Goal: Task Accomplishment & Management: Use online tool/utility

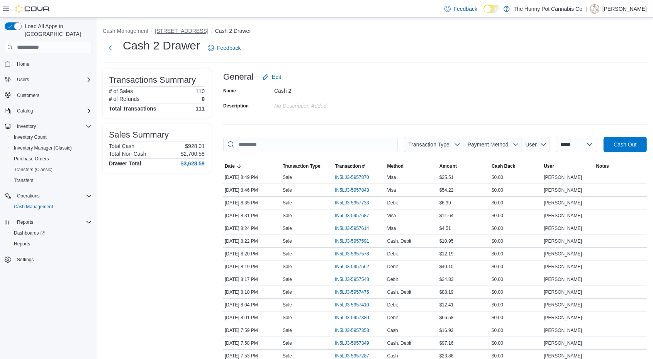
click at [171, 29] on button "[STREET_ADDRESS]" at bounding box center [181, 31] width 53 height 6
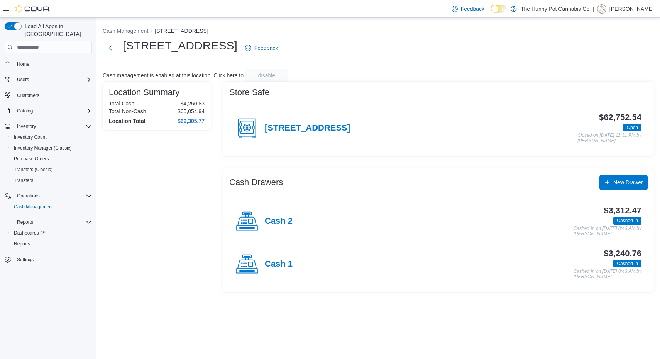
click at [315, 124] on h4 "[STREET_ADDRESS]" at bounding box center [307, 128] width 85 height 10
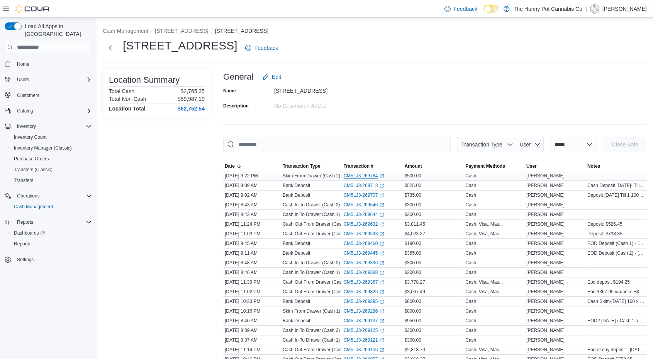
click at [375, 175] on link "CM5LJ3-269784 (opens in a new tab or window)" at bounding box center [363, 175] width 41 height 6
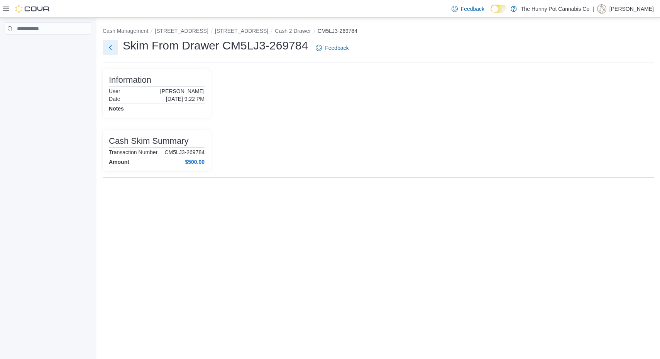
click at [110, 48] on button "Next" at bounding box center [110, 47] width 15 height 15
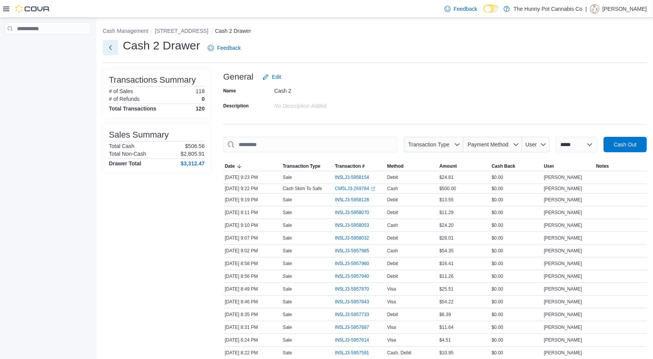
click at [103, 49] on button "Next" at bounding box center [110, 47] width 15 height 15
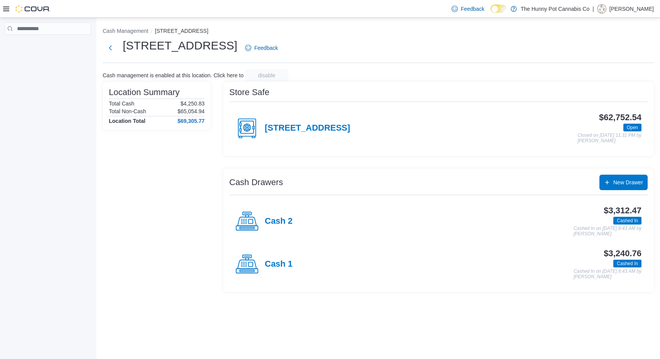
click at [316, 134] on div "[STREET_ADDRESS]" at bounding box center [292, 128] width 115 height 23
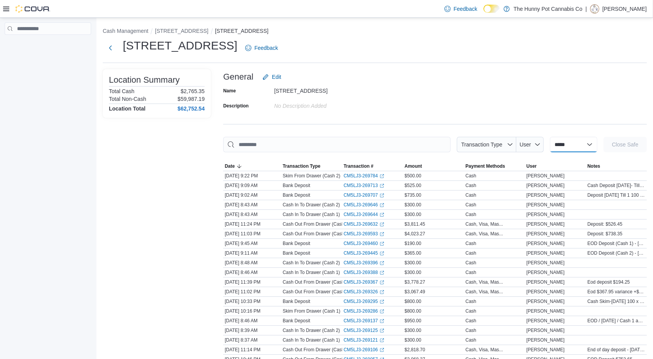
click at [565, 146] on select "**********" at bounding box center [573, 144] width 47 height 15
select select "**********"
click at [550, 137] on select "**********" at bounding box center [573, 144] width 47 height 15
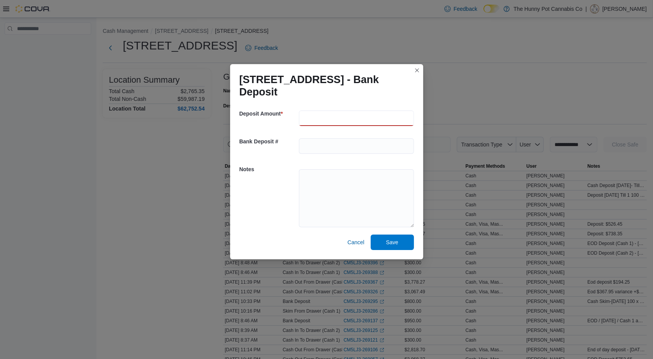
click at [323, 117] on input "number" at bounding box center [356, 117] width 115 height 15
click at [327, 184] on textarea at bounding box center [356, 198] width 115 height 58
type textarea "**********"
click at [307, 118] on input "number" at bounding box center [356, 117] width 115 height 15
type input "***"
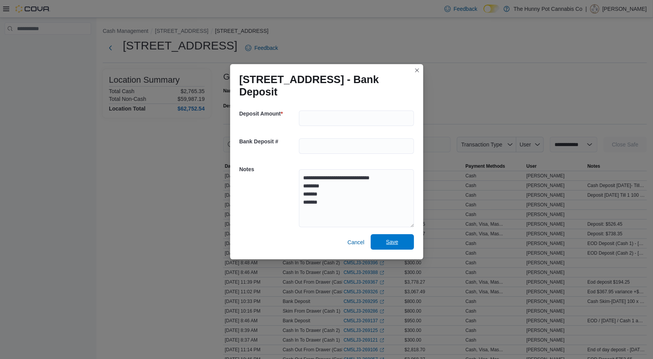
click at [408, 247] on span "Save" at bounding box center [392, 241] width 34 height 15
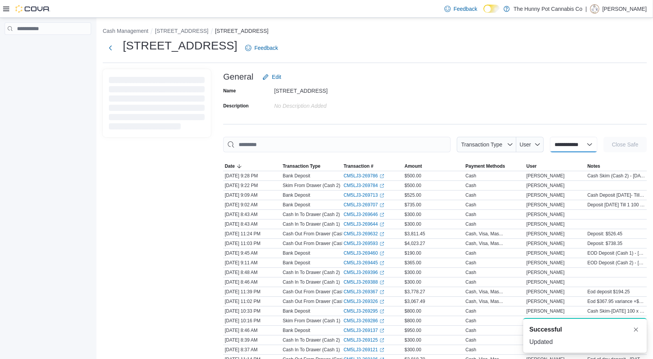
select select
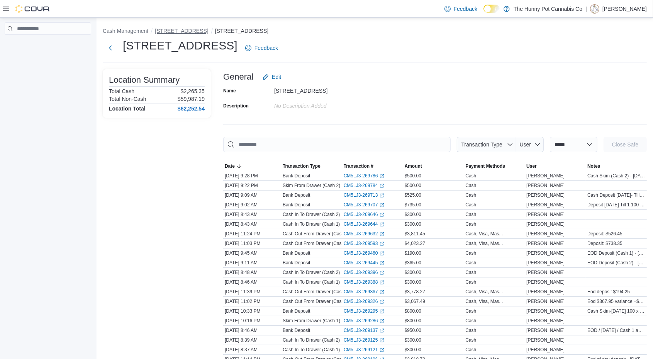
click at [181, 29] on button "[STREET_ADDRESS]" at bounding box center [181, 31] width 53 height 6
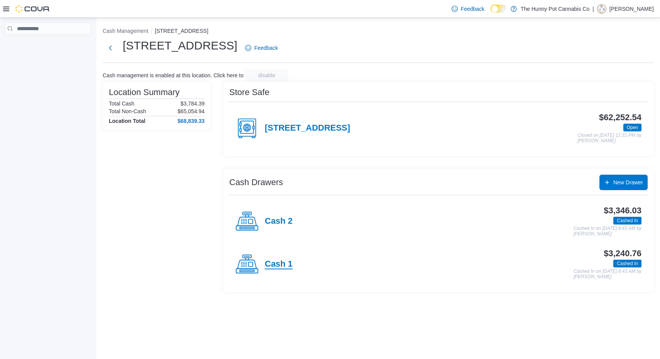
click at [272, 265] on h4 "Cash 1" at bounding box center [279, 264] width 28 height 10
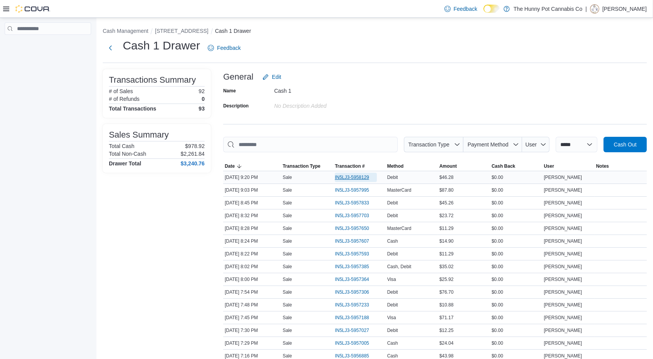
click at [346, 174] on span "IN5LJ3-5958129" at bounding box center [352, 177] width 34 height 6
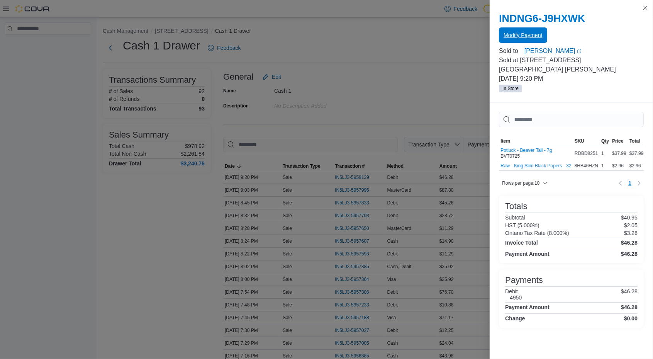
click at [530, 33] on span "Modify Payment" at bounding box center [522, 35] width 39 height 8
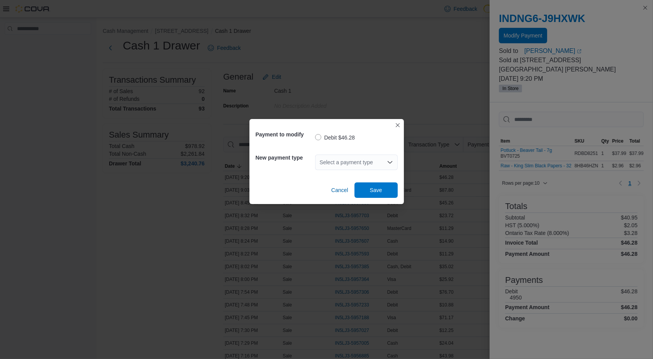
click at [359, 158] on div "Select a payment type" at bounding box center [356, 161] width 83 height 15
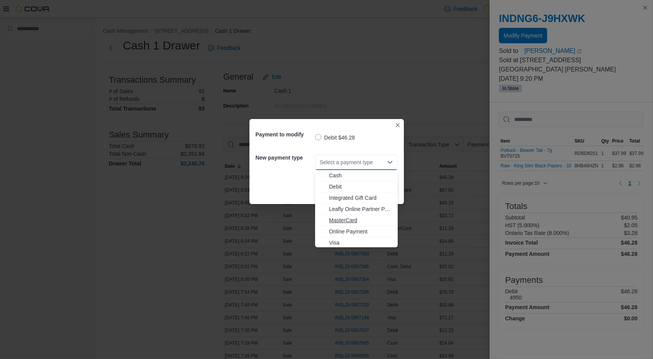
click at [345, 221] on span "MasterCard" at bounding box center [361, 220] width 64 height 8
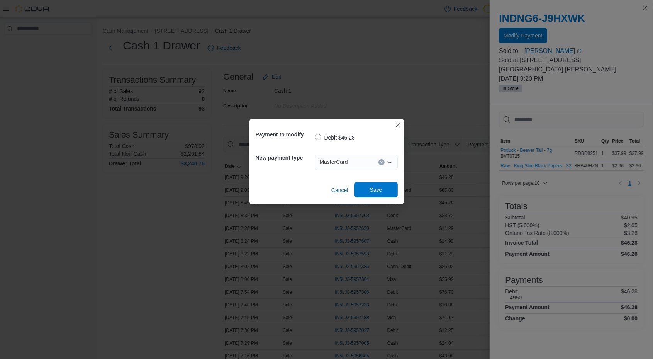
click at [372, 188] on span "Save" at bounding box center [376, 190] width 12 height 8
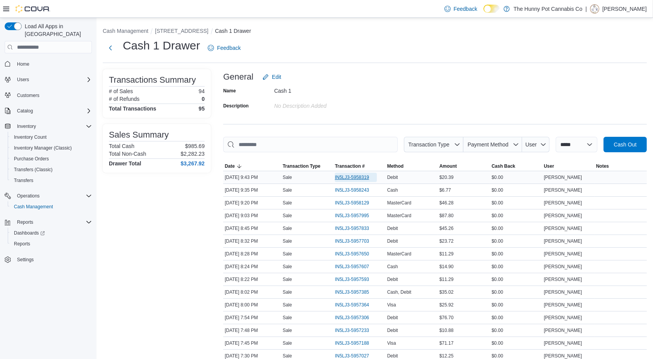
click at [360, 178] on span "IN5LJ3-5958319" at bounding box center [352, 177] width 34 height 6
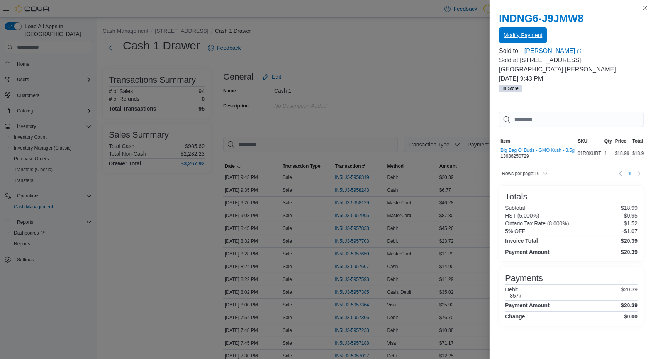
click at [529, 36] on span "Modify Payment" at bounding box center [522, 35] width 39 height 8
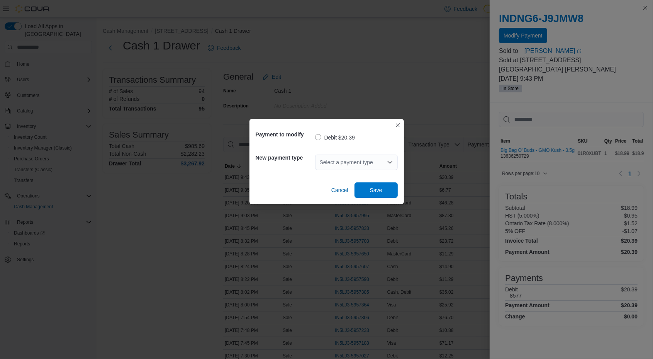
click at [344, 165] on div "Select a payment type" at bounding box center [356, 161] width 83 height 15
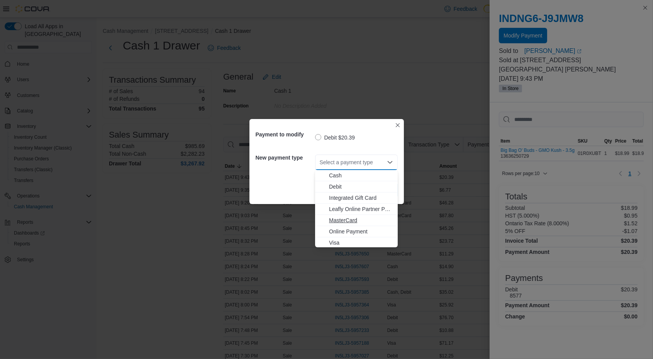
click at [352, 221] on span "MasterCard" at bounding box center [361, 220] width 64 height 8
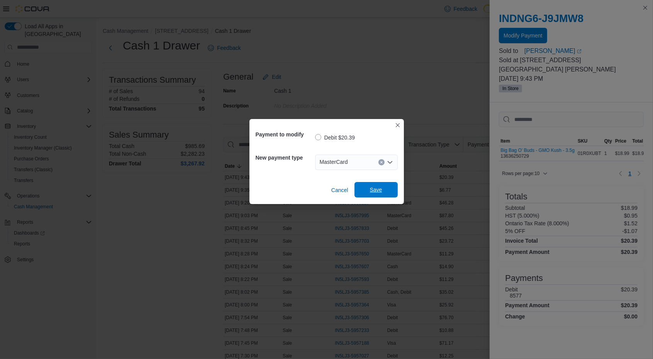
click at [372, 194] on span "Save" at bounding box center [376, 189] width 34 height 15
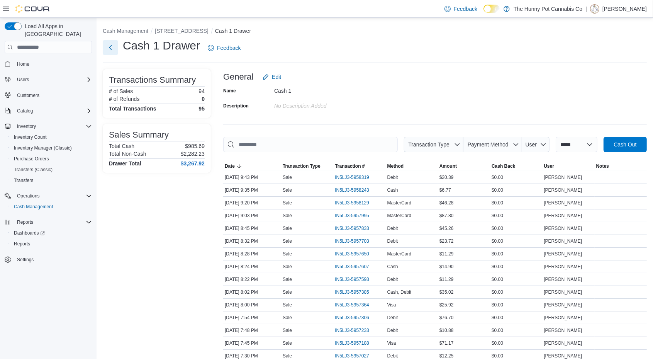
click at [108, 46] on button "Next" at bounding box center [110, 47] width 15 height 15
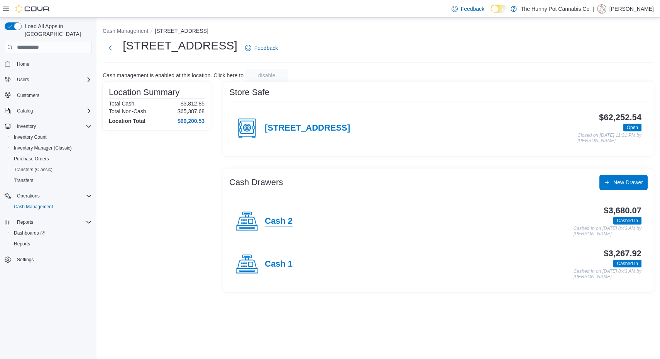
click at [278, 218] on h4 "Cash 2" at bounding box center [279, 221] width 28 height 10
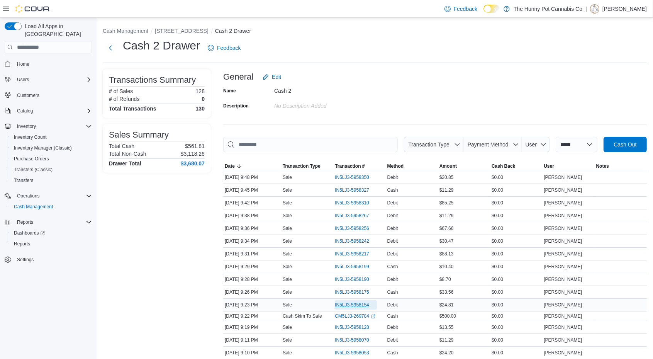
click at [353, 301] on span "IN5LJ3-5958154" at bounding box center [352, 304] width 34 height 6
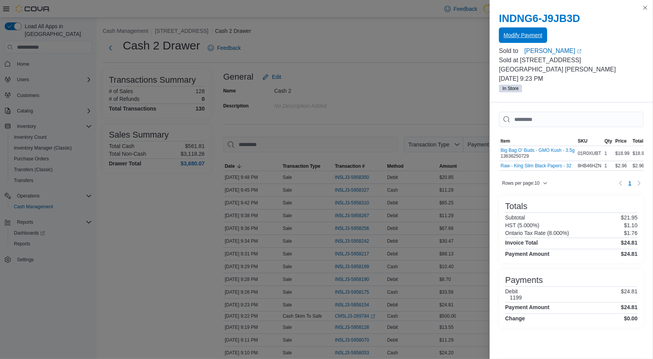
click at [533, 35] on span "Modify Payment" at bounding box center [522, 35] width 39 height 8
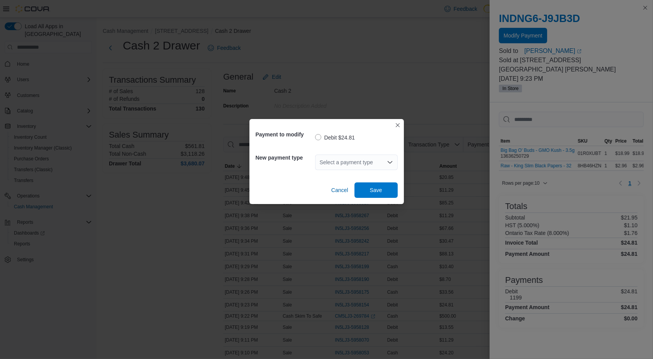
click at [345, 163] on div "Select a payment type" at bounding box center [356, 161] width 83 height 15
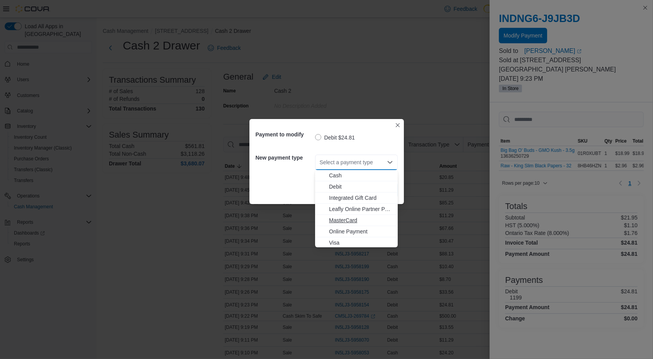
click at [347, 222] on span "MasterCard" at bounding box center [361, 220] width 64 height 8
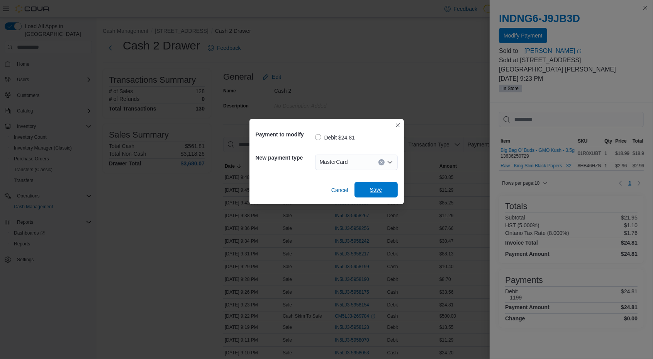
click at [374, 189] on span "Save" at bounding box center [376, 190] width 12 height 8
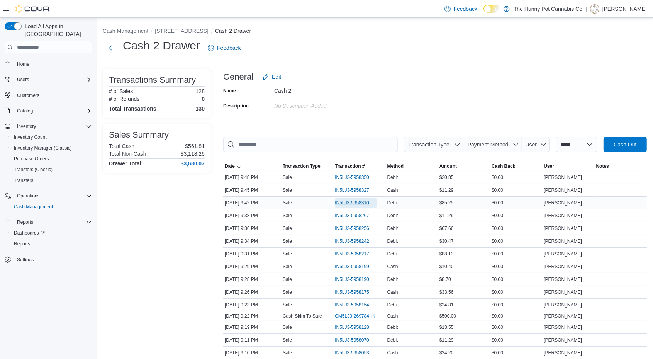
click at [348, 201] on span "IN5LJ3-5958310" at bounding box center [352, 203] width 34 height 6
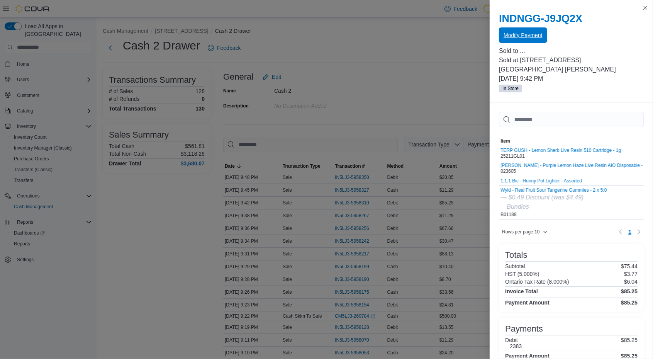
click at [518, 34] on span "Modify Payment" at bounding box center [522, 35] width 39 height 8
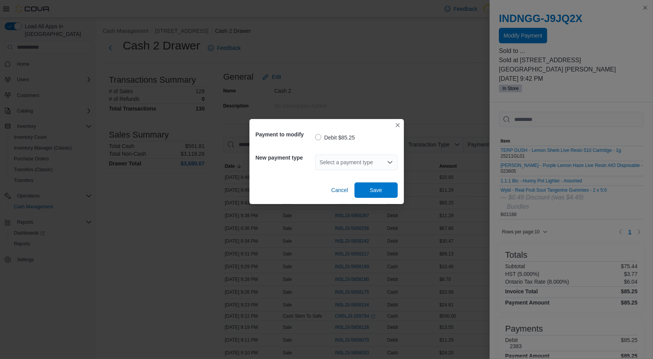
click at [330, 155] on div "Select a payment type" at bounding box center [356, 161] width 83 height 15
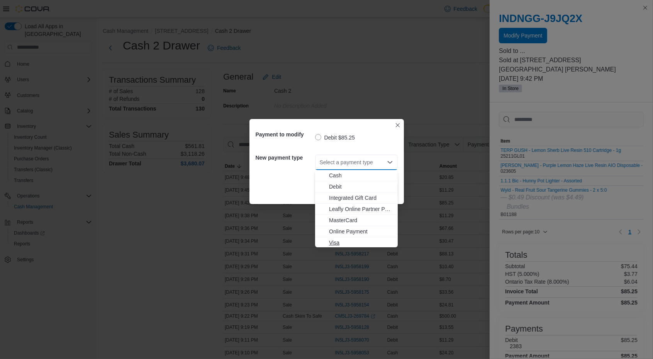
click at [359, 244] on span "Visa" at bounding box center [361, 242] width 64 height 8
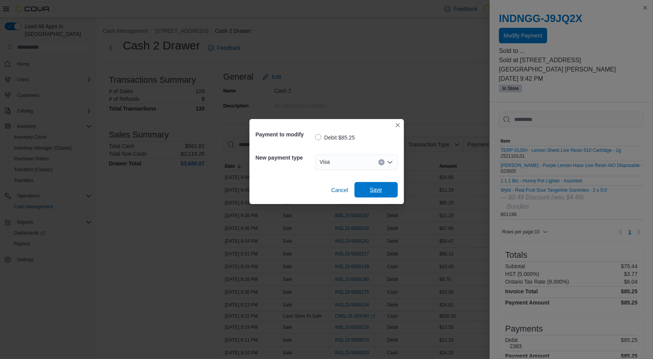
click at [388, 186] on span "Save" at bounding box center [376, 189] width 34 height 15
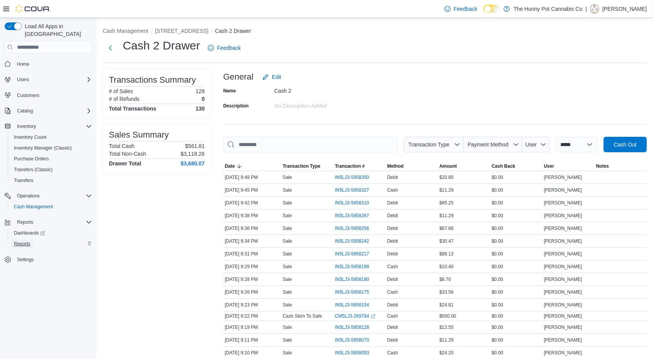
click at [17, 240] on span "Reports" at bounding box center [22, 243] width 16 height 6
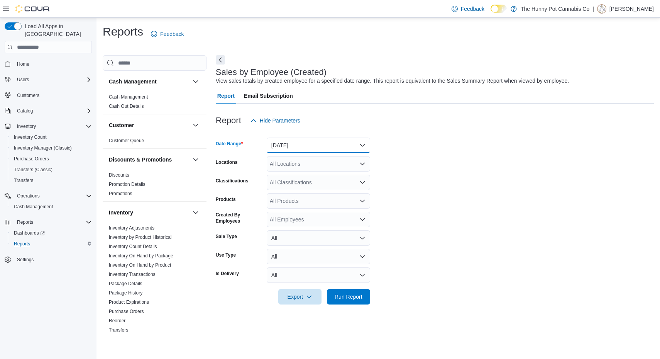
click at [276, 147] on button "Yesterday" at bounding box center [318, 144] width 103 height 15
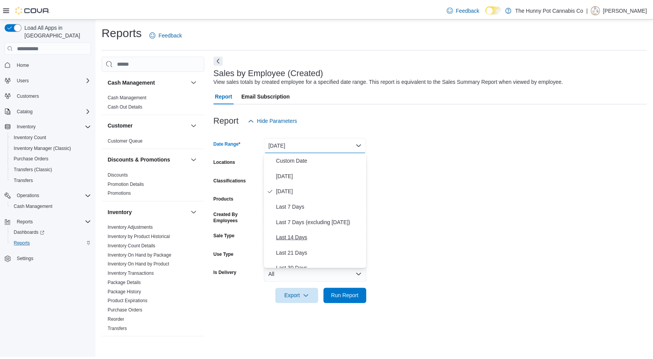
scroll to position [116, 0]
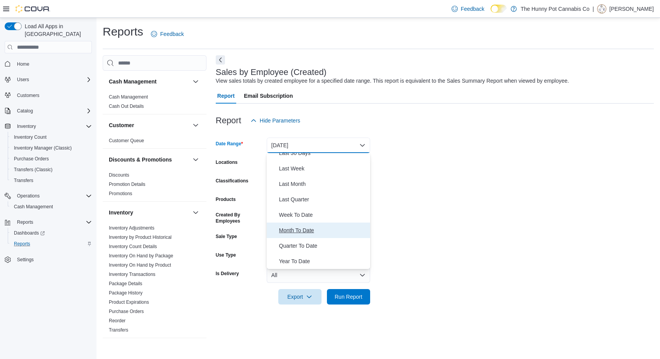
click at [307, 226] on span "Month To Date" at bounding box center [323, 229] width 88 height 9
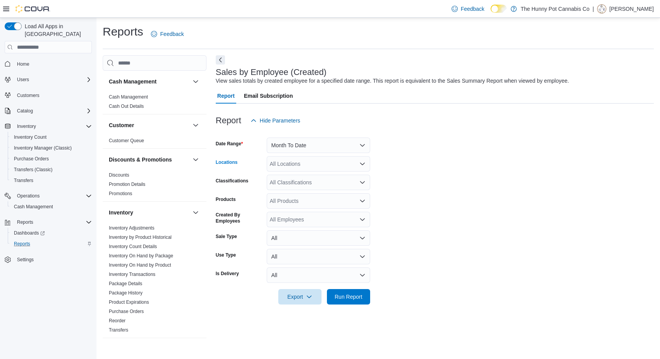
click at [293, 167] on div "All Locations" at bounding box center [318, 163] width 103 height 15
type input "****"
click at [299, 173] on span "[STREET_ADDRESS]" at bounding box center [313, 177] width 53 height 8
click at [391, 189] on form "Date Range Month To Date Locations 5035 Hurontario St Classifications All Class…" at bounding box center [435, 216] width 438 height 176
click at [321, 183] on div "All Classifications" at bounding box center [318, 181] width 103 height 15
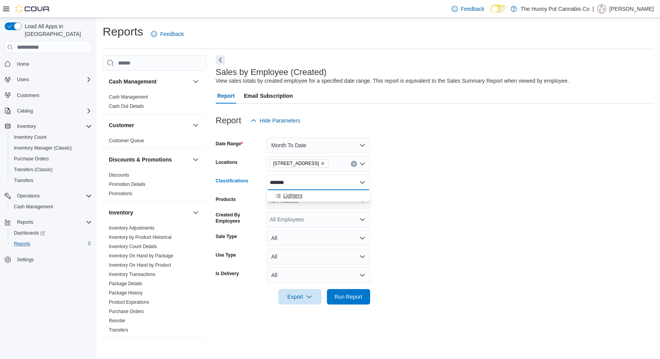
type input "*******"
click at [297, 197] on span "Lighters" at bounding box center [292, 195] width 19 height 8
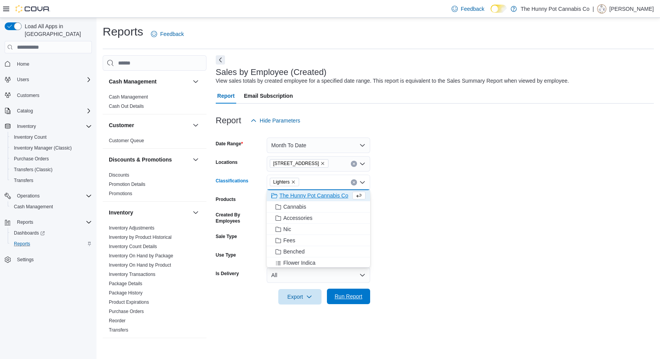
click at [357, 299] on span "Run Report" at bounding box center [349, 296] width 28 height 8
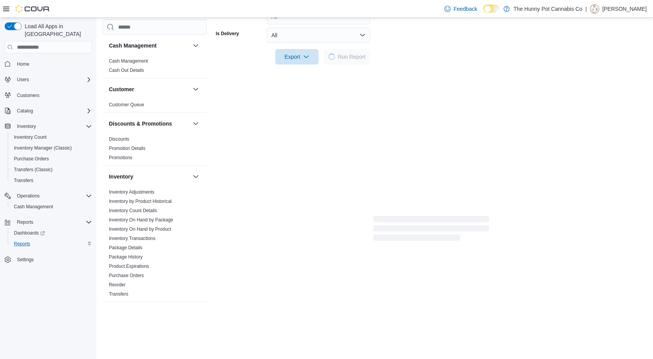
scroll to position [242, 0]
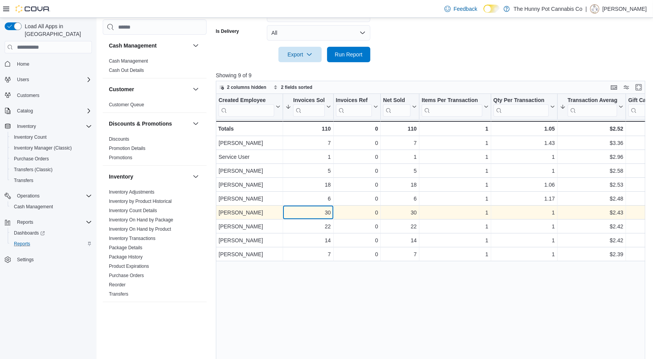
click at [313, 217] on div "30 - Invoices Sold, column 2, row 6" at bounding box center [308, 213] width 50 height 14
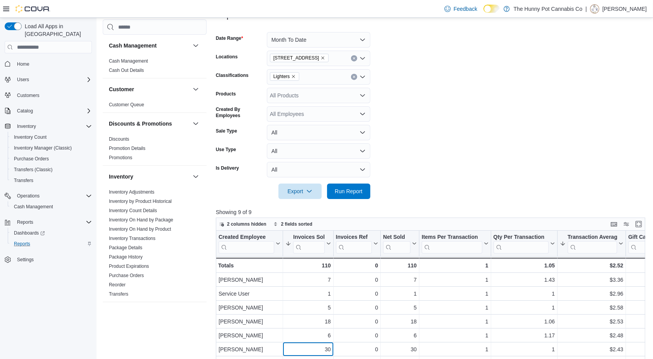
scroll to position [81, 0]
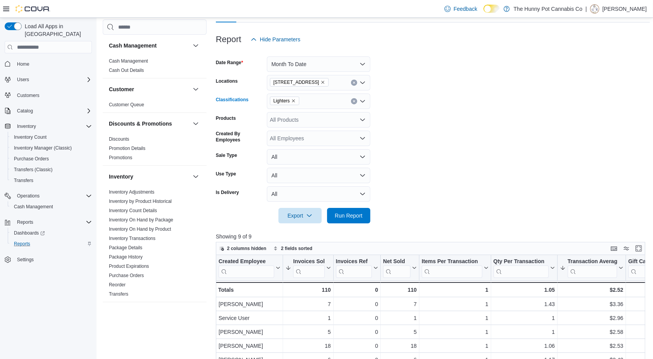
click at [291, 102] on icon "Remove Lighters from selection in this group" at bounding box center [293, 100] width 5 height 5
click at [340, 218] on span "Run Report" at bounding box center [349, 215] width 28 height 8
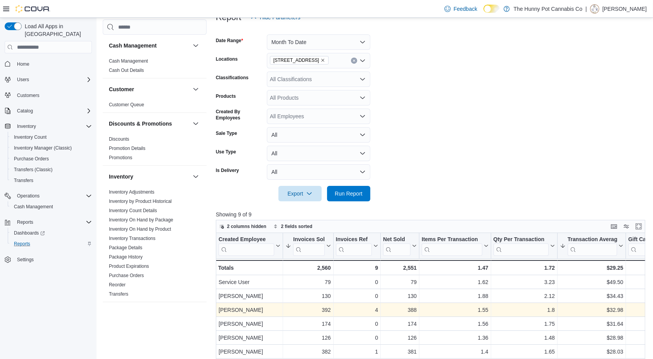
scroll to position [103, 0]
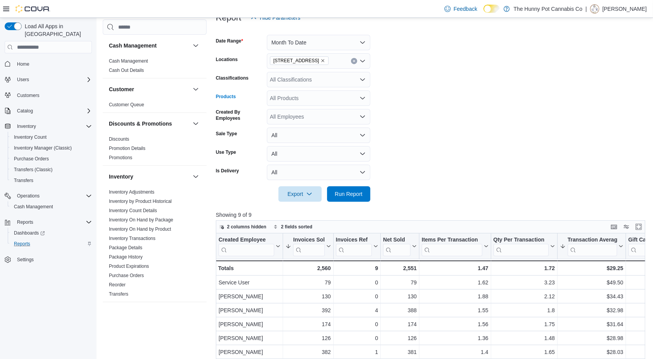
click at [318, 98] on div "All Products" at bounding box center [318, 97] width 103 height 15
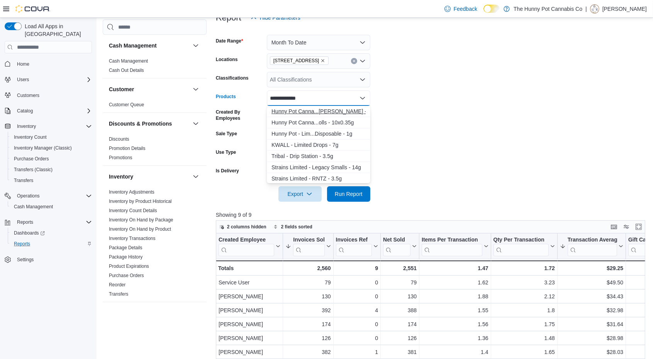
type input "**********"
click at [330, 111] on div "Hunny Pot Canna...ted Drip - 3.5g" at bounding box center [318, 111] width 94 height 8
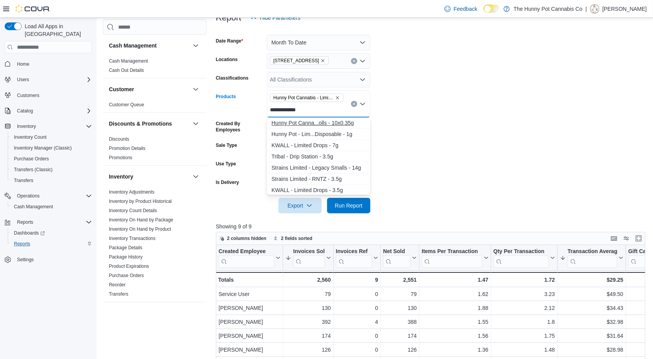
type input "**********"
click at [332, 126] on div "Hunny Pot Canna...olls - 10x0.35g" at bounding box center [318, 123] width 94 height 8
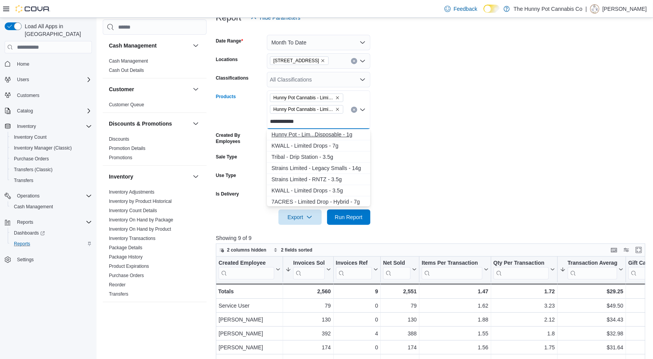
type input "**********"
click at [335, 135] on div "Hunny Pot - Lim...Disposable - 1g" at bounding box center [318, 134] width 94 height 8
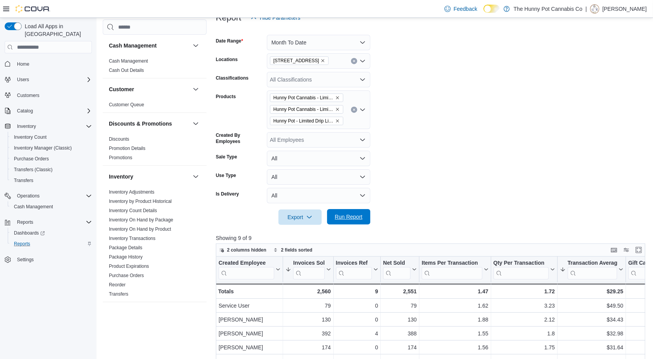
click at [346, 213] on span "Run Report" at bounding box center [348, 216] width 34 height 15
